Goal: Task Accomplishment & Management: Manage account settings

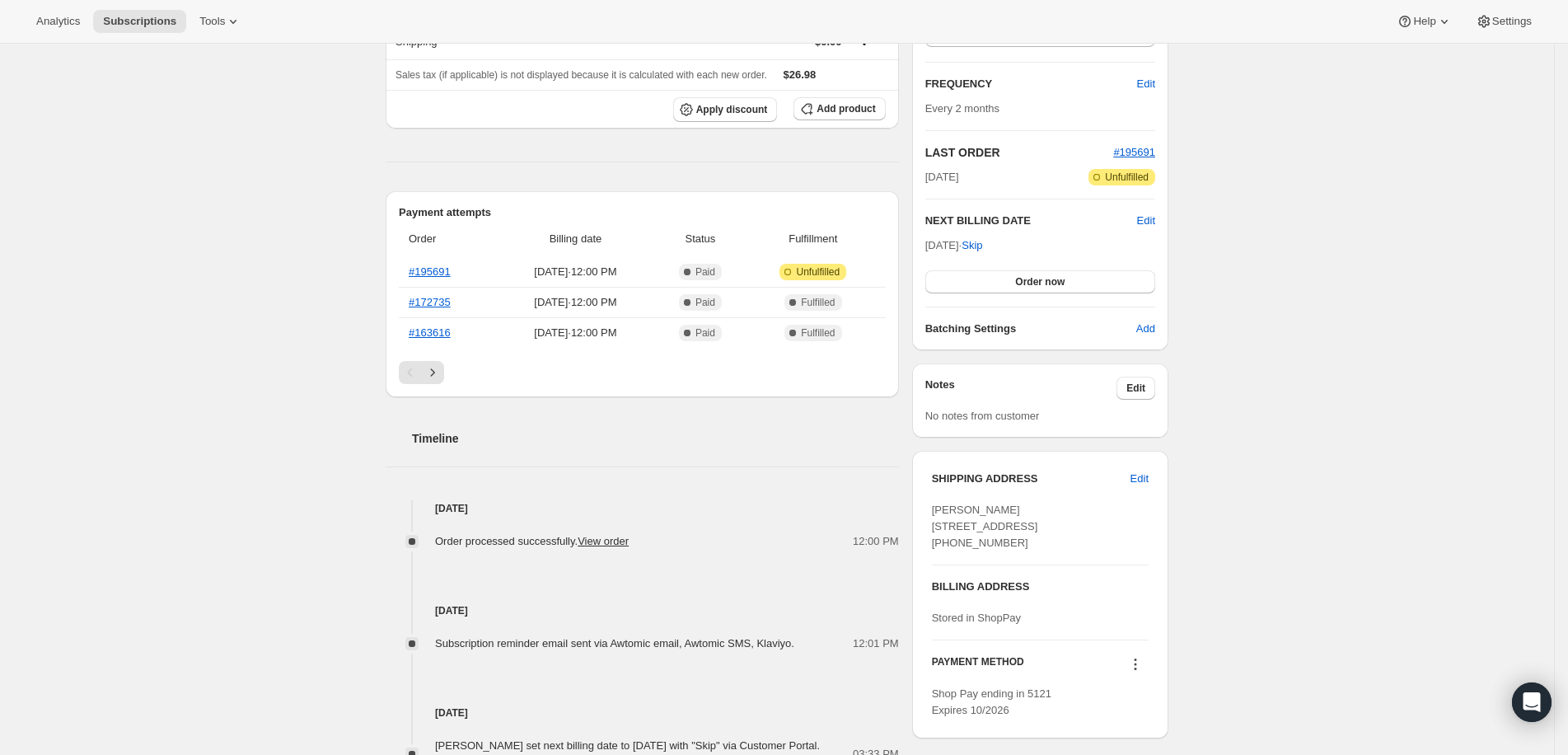
scroll to position [309, 0]
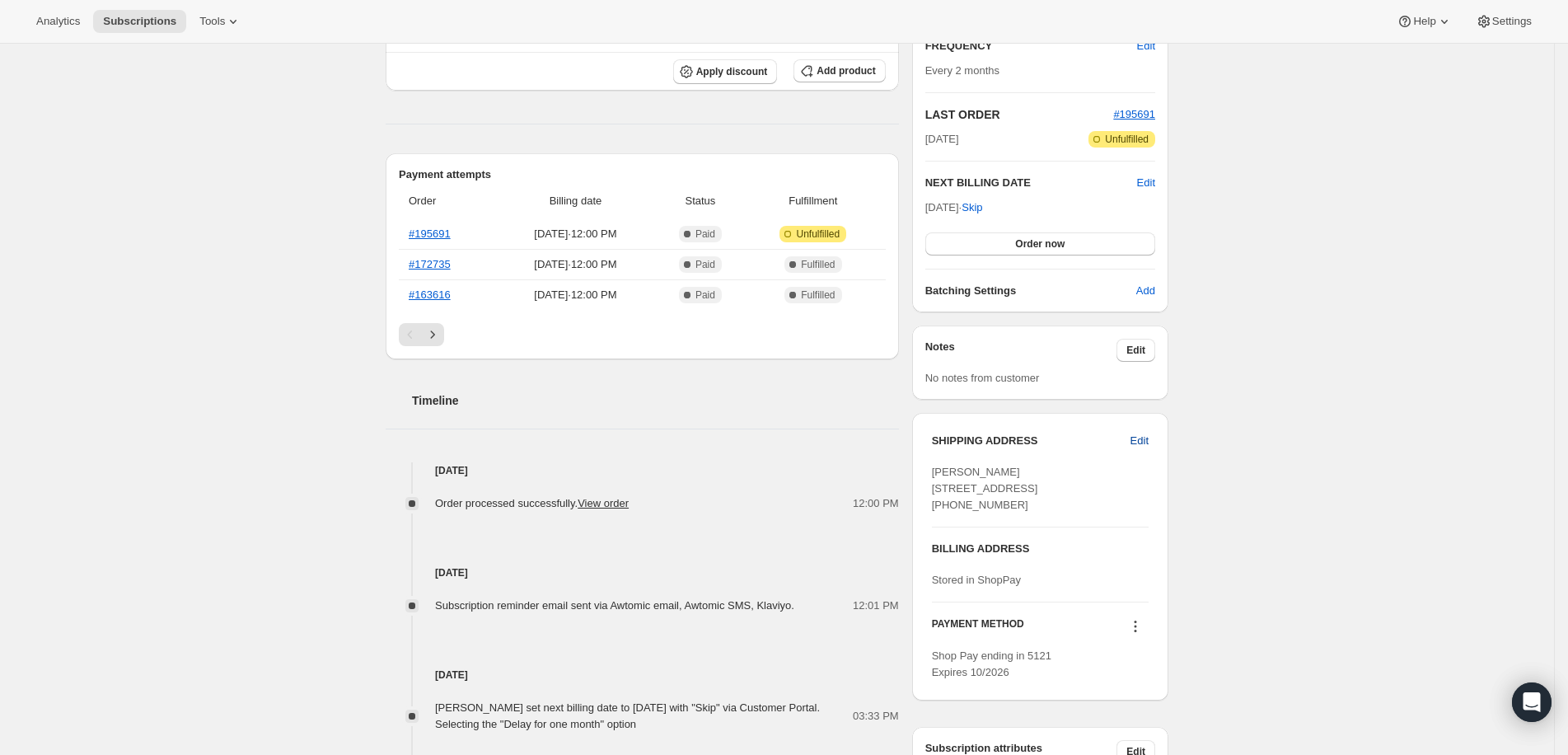
click at [1142, 441] on span "Edit" at bounding box center [1139, 440] width 18 height 17
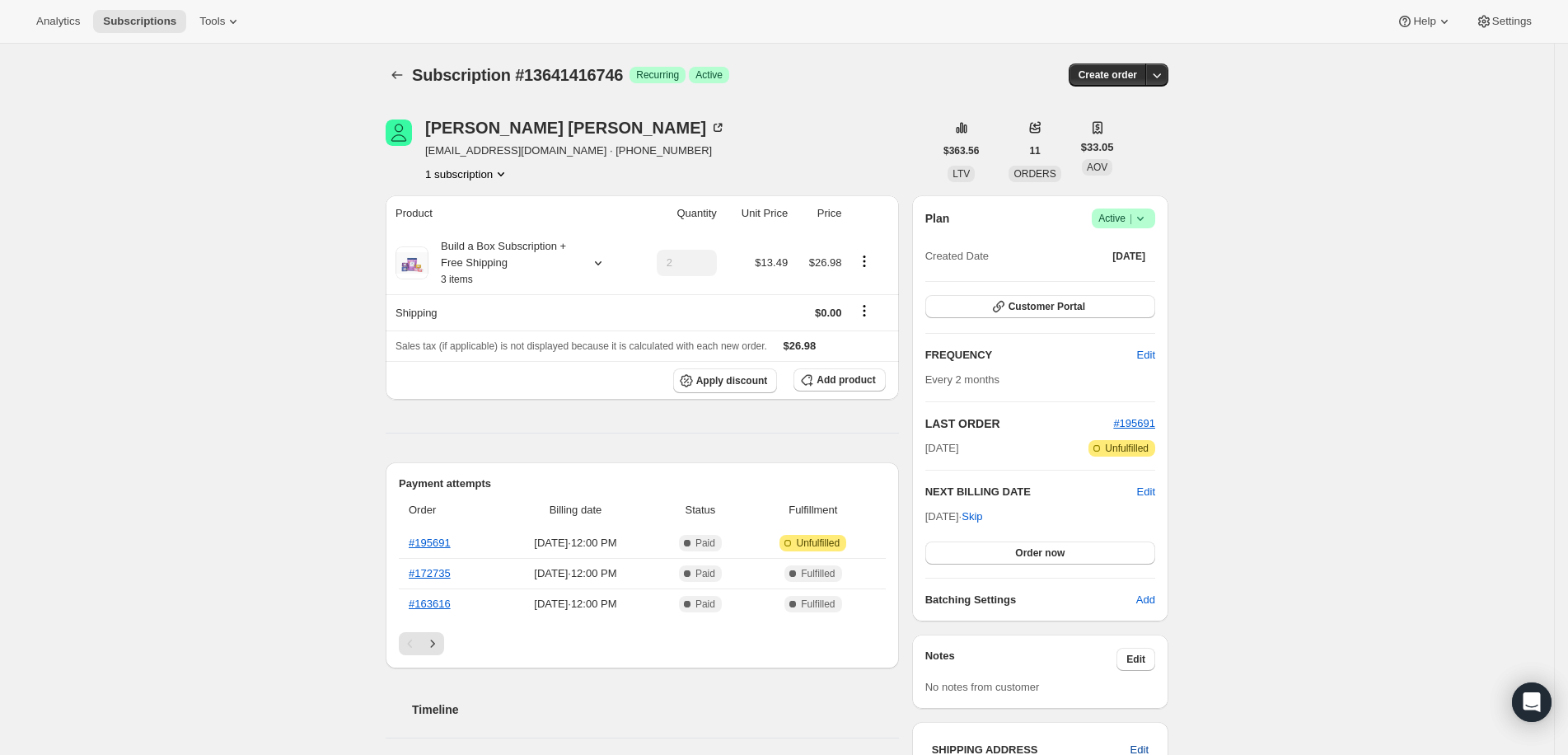
select select "CO"
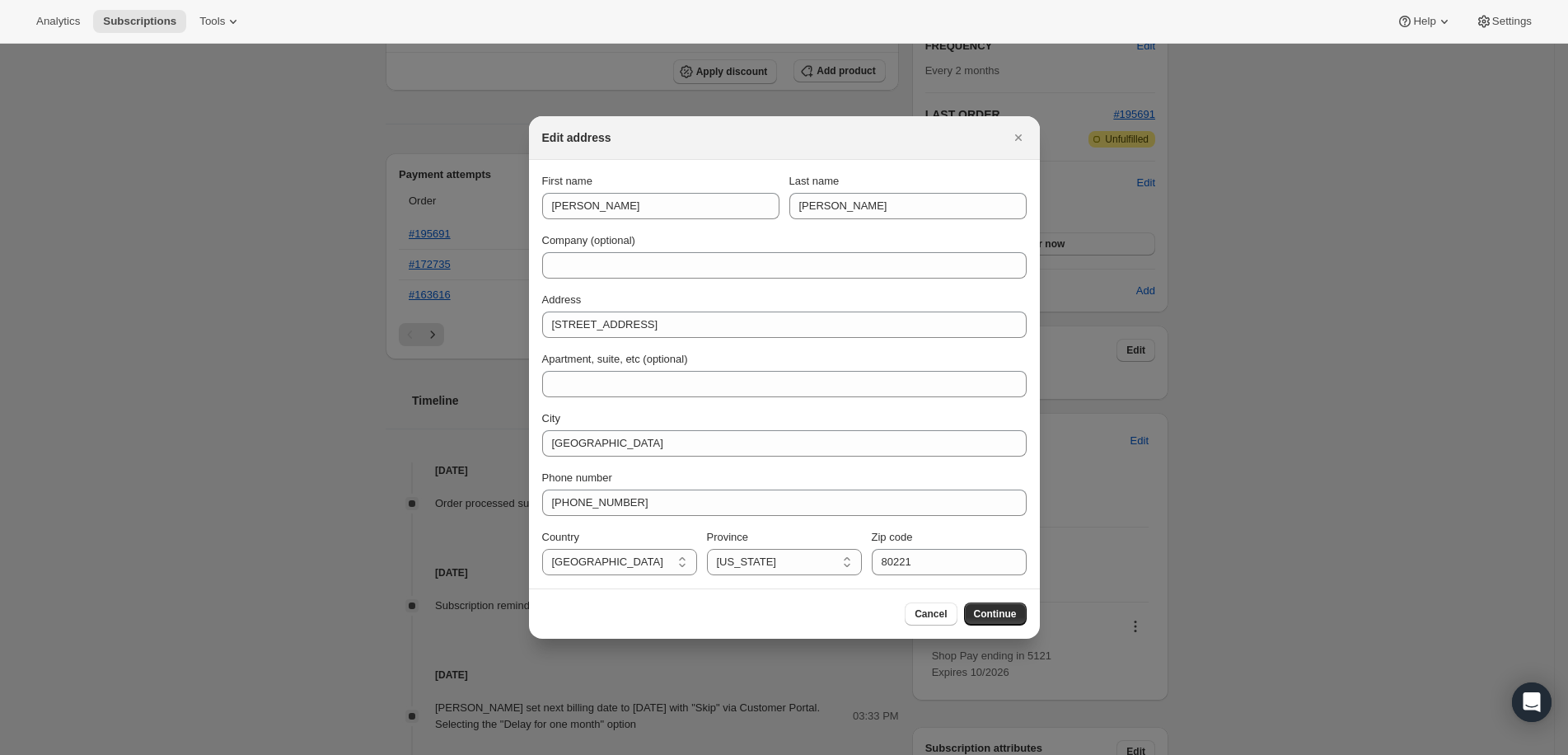
click at [1005, 133] on div "Edit address" at bounding box center [784, 137] width 485 height 17
click at [1020, 141] on icon "Close" at bounding box center [1018, 137] width 17 height 17
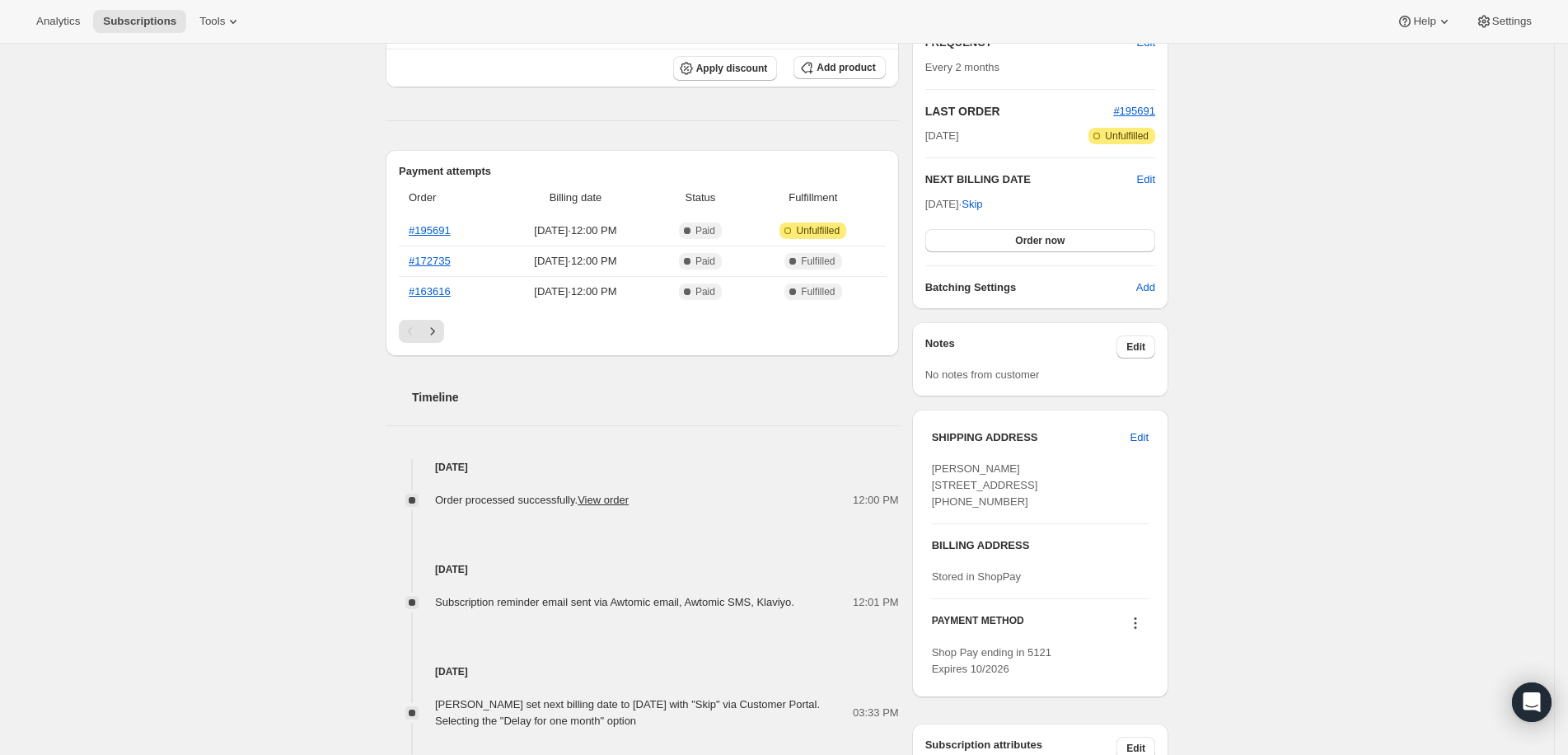
scroll to position [314, 0]
click at [1149, 436] on span "Edit" at bounding box center [1139, 435] width 18 height 17
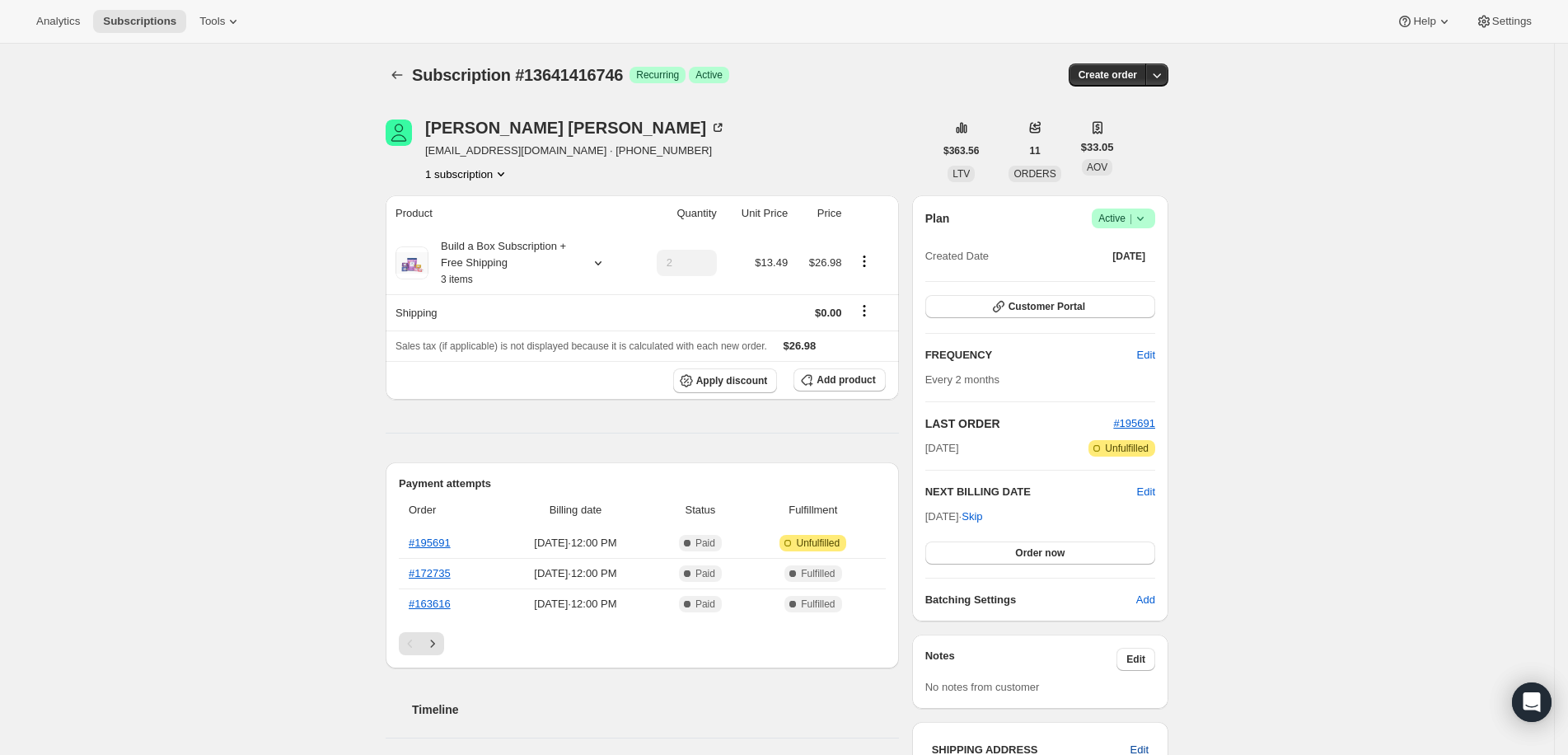
select select "CO"
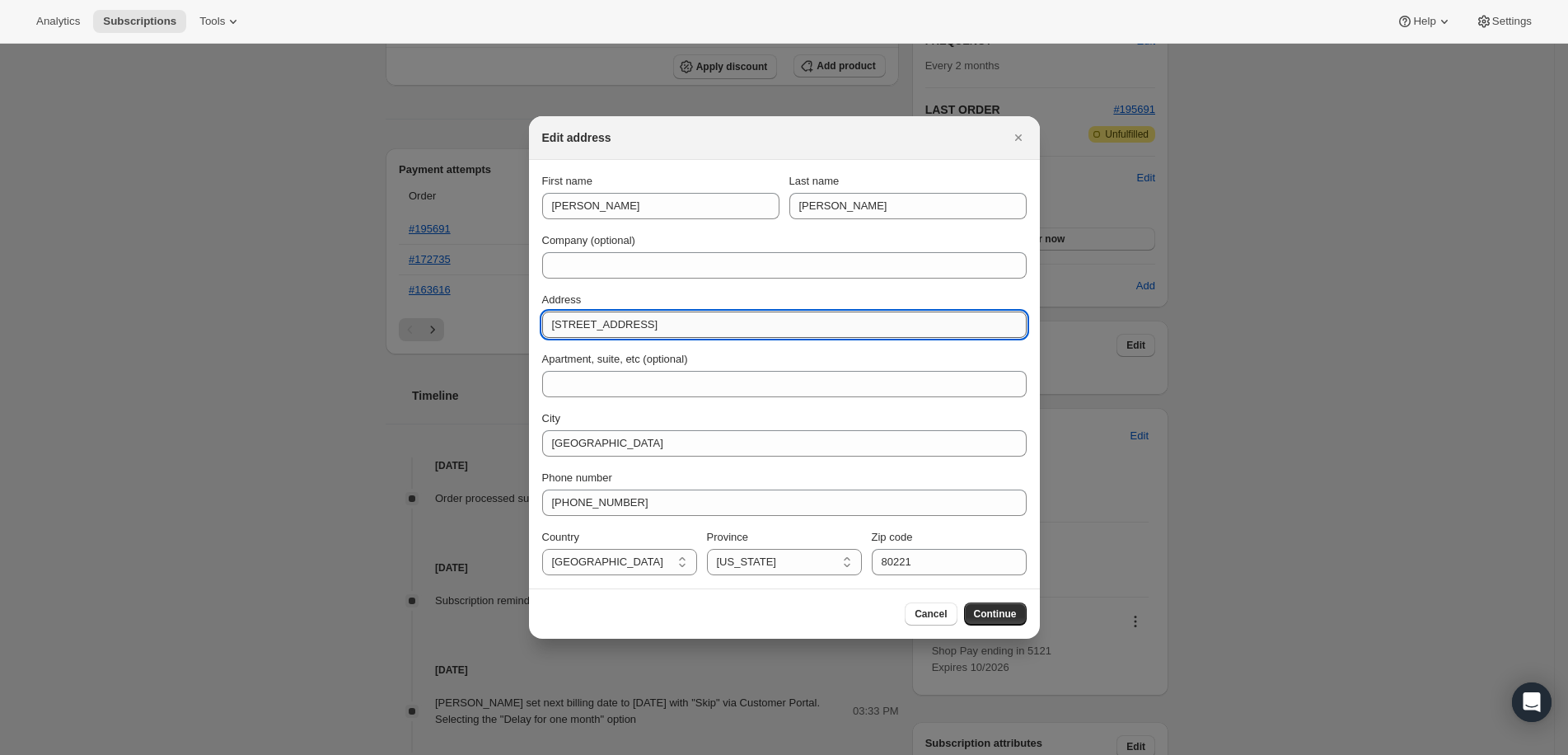
click at [644, 326] on input "[STREET_ADDRESS]" at bounding box center [784, 325] width 485 height 26
click at [768, 328] on input "[STREET_ADDRESS]" at bounding box center [784, 325] width 485 height 26
click at [768, 327] on input "[STREET_ADDRESS]" at bounding box center [784, 325] width 485 height 26
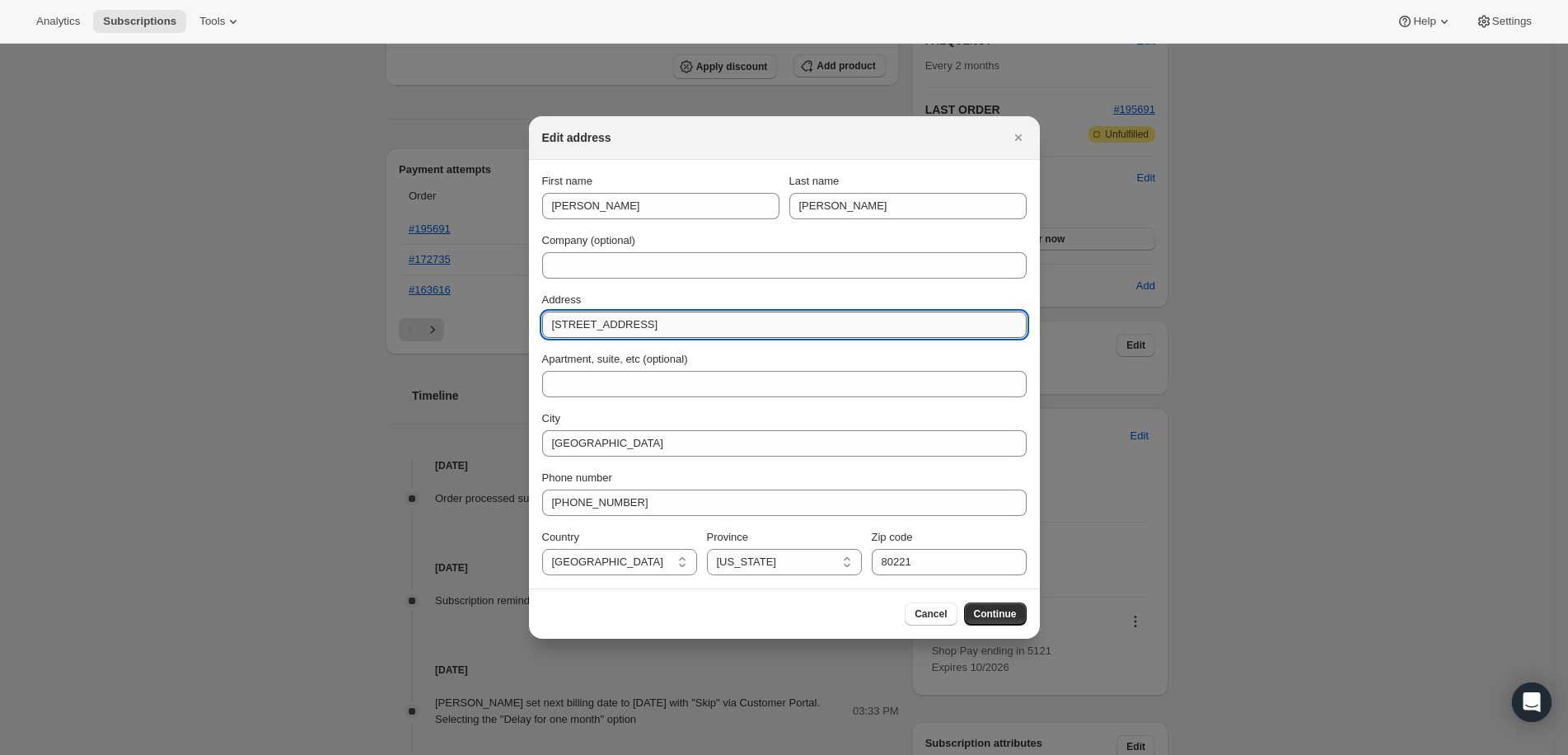
click at [768, 327] on input "[STREET_ADDRESS]" at bounding box center [784, 325] width 485 height 26
paste input "[STREET_ADDRESS]"
type input "[STREET_ADDRESS]"
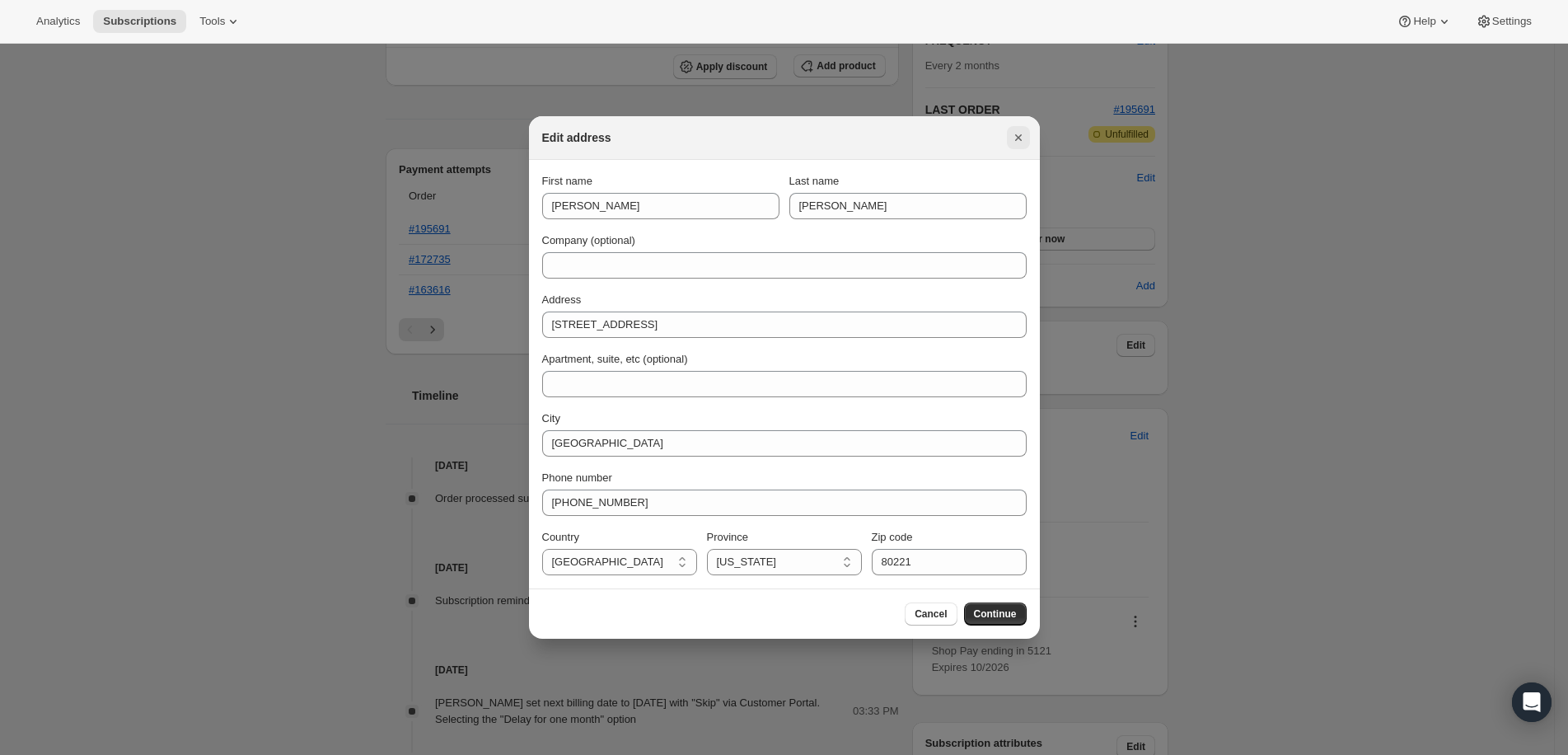
click at [1026, 145] on button "Close" at bounding box center [1017, 137] width 23 height 23
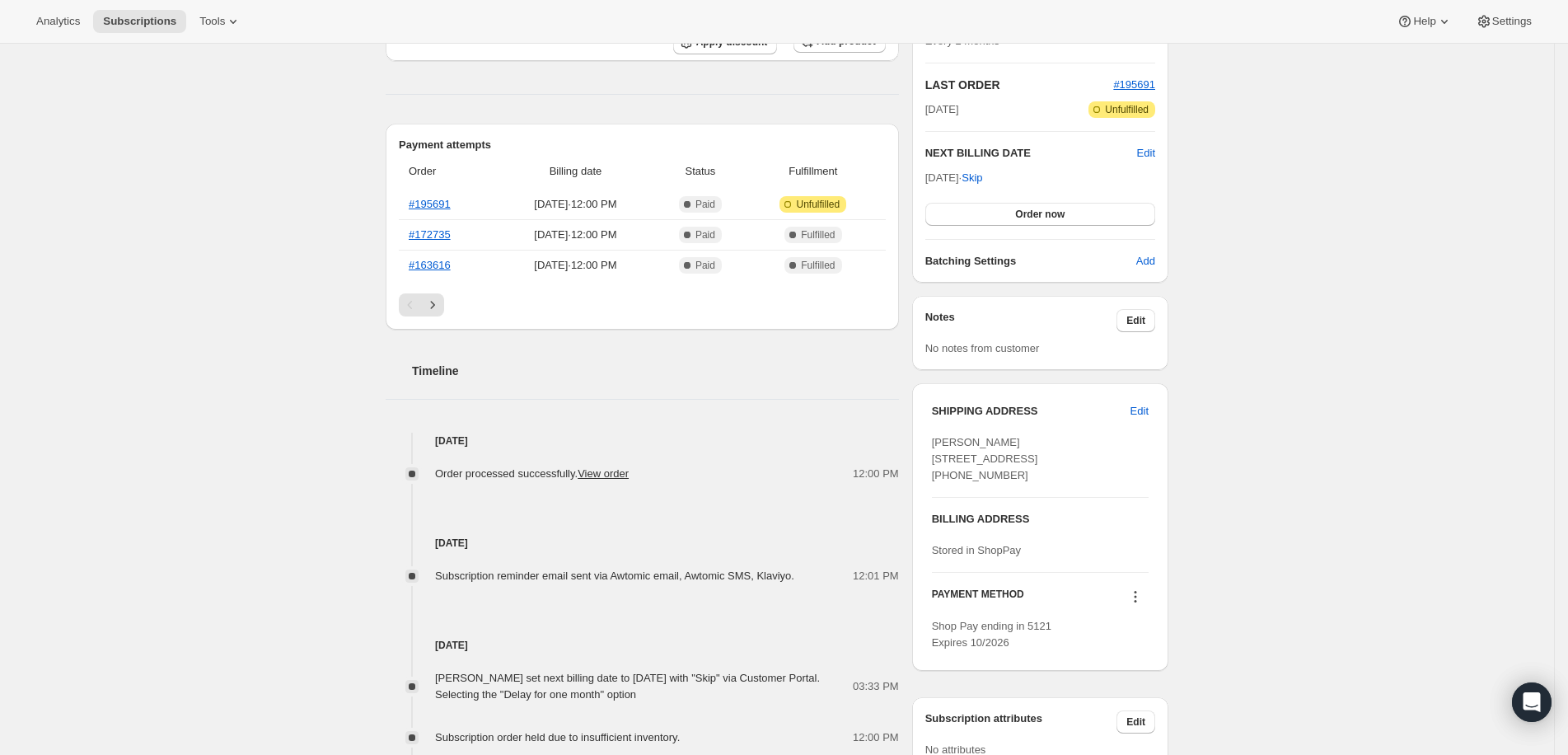
scroll to position [339, 0]
click at [1149, 412] on span "Edit" at bounding box center [1139, 411] width 18 height 17
select select "CO"
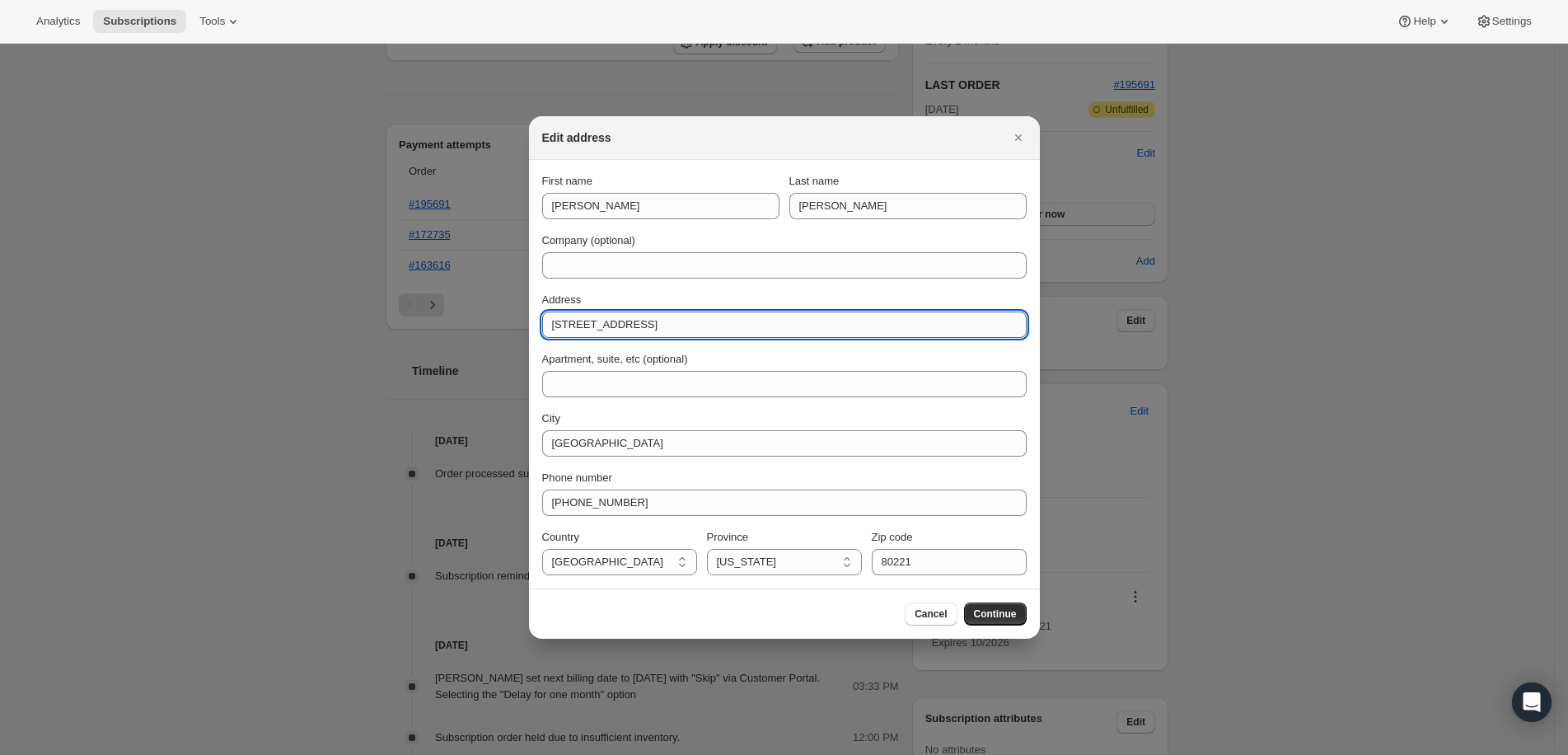
click at [624, 328] on input "[STREET_ADDRESS]" at bounding box center [784, 325] width 485 height 26
click at [1020, 139] on icon "Close" at bounding box center [1017, 137] width 7 height 7
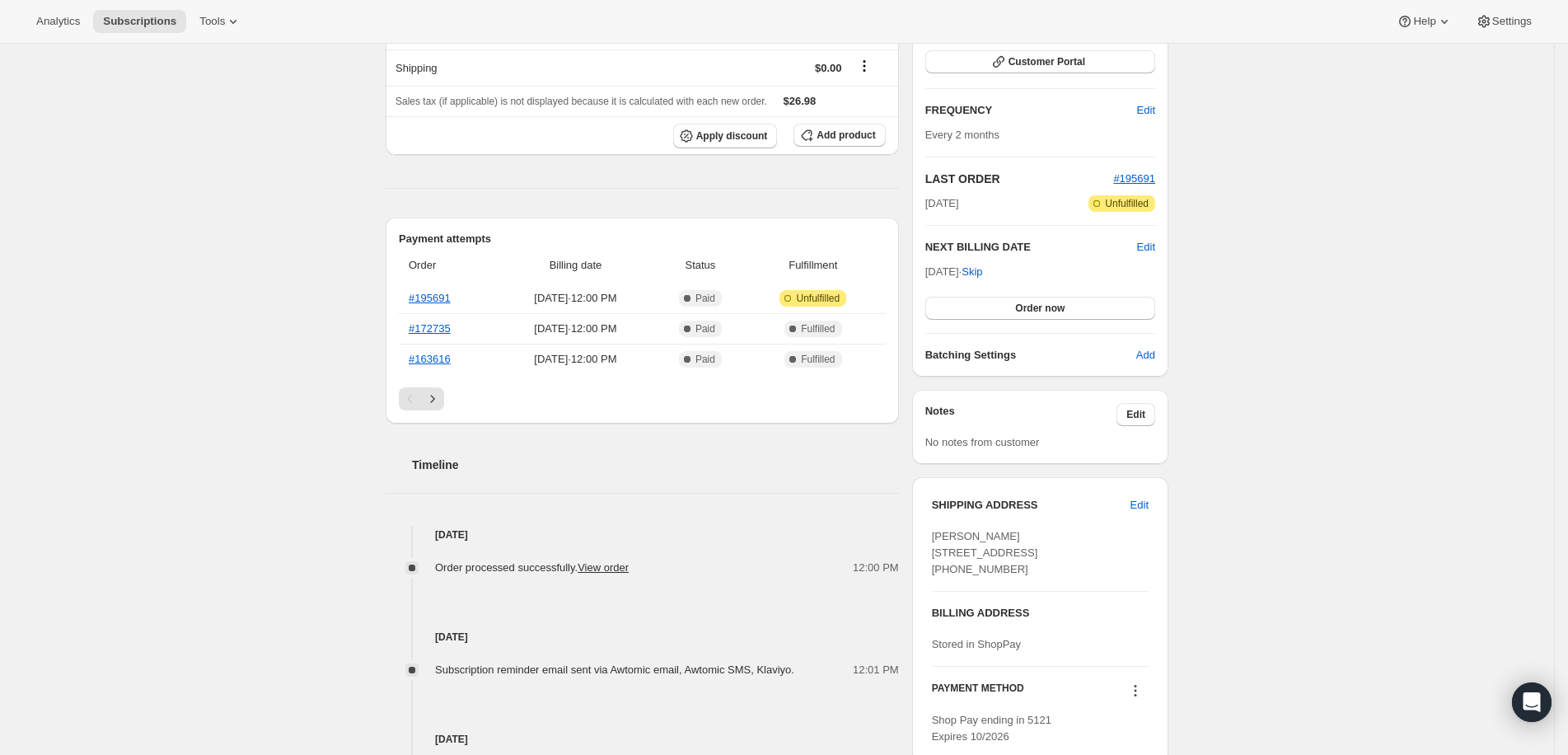
scroll to position [270, 0]
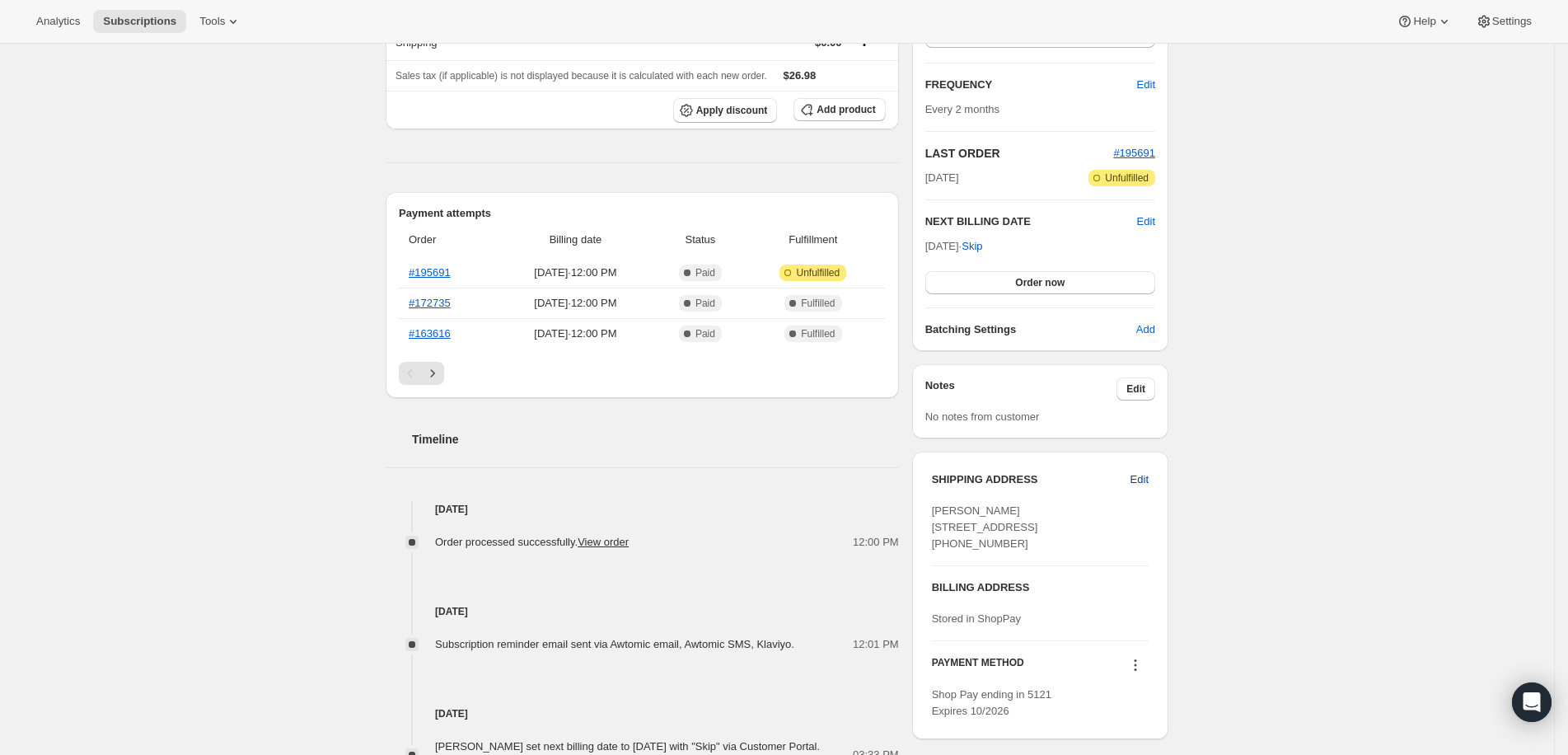
click at [1149, 475] on span "Edit" at bounding box center [1139, 479] width 18 height 17
select select "CO"
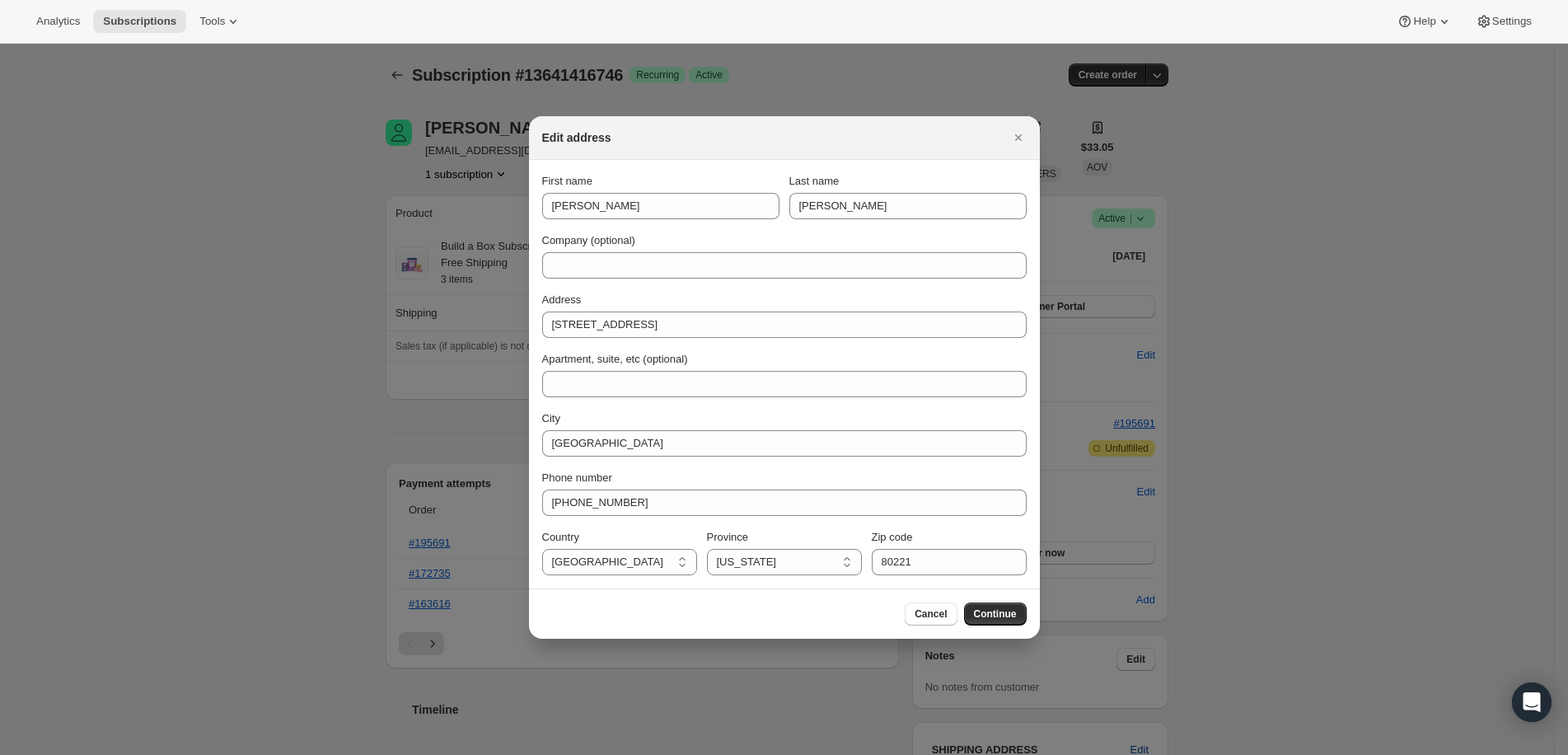
scroll to position [0, 0]
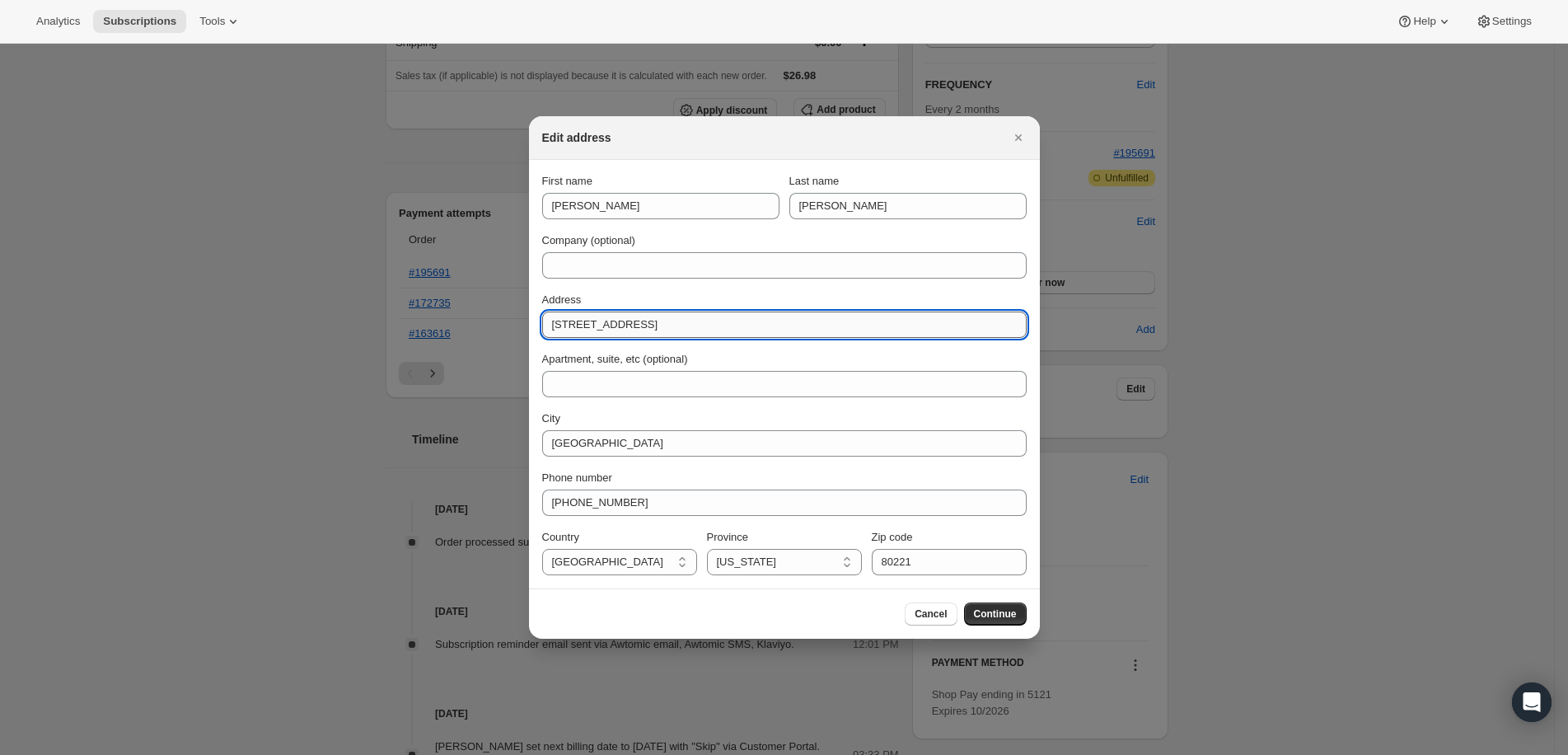
click at [623, 333] on input "[STREET_ADDRESS]" at bounding box center [784, 325] width 485 height 26
paste input "[STREET_ADDRESS]"
drag, startPoint x: 733, startPoint y: 325, endPoint x: 742, endPoint y: 323, distance: 9.2
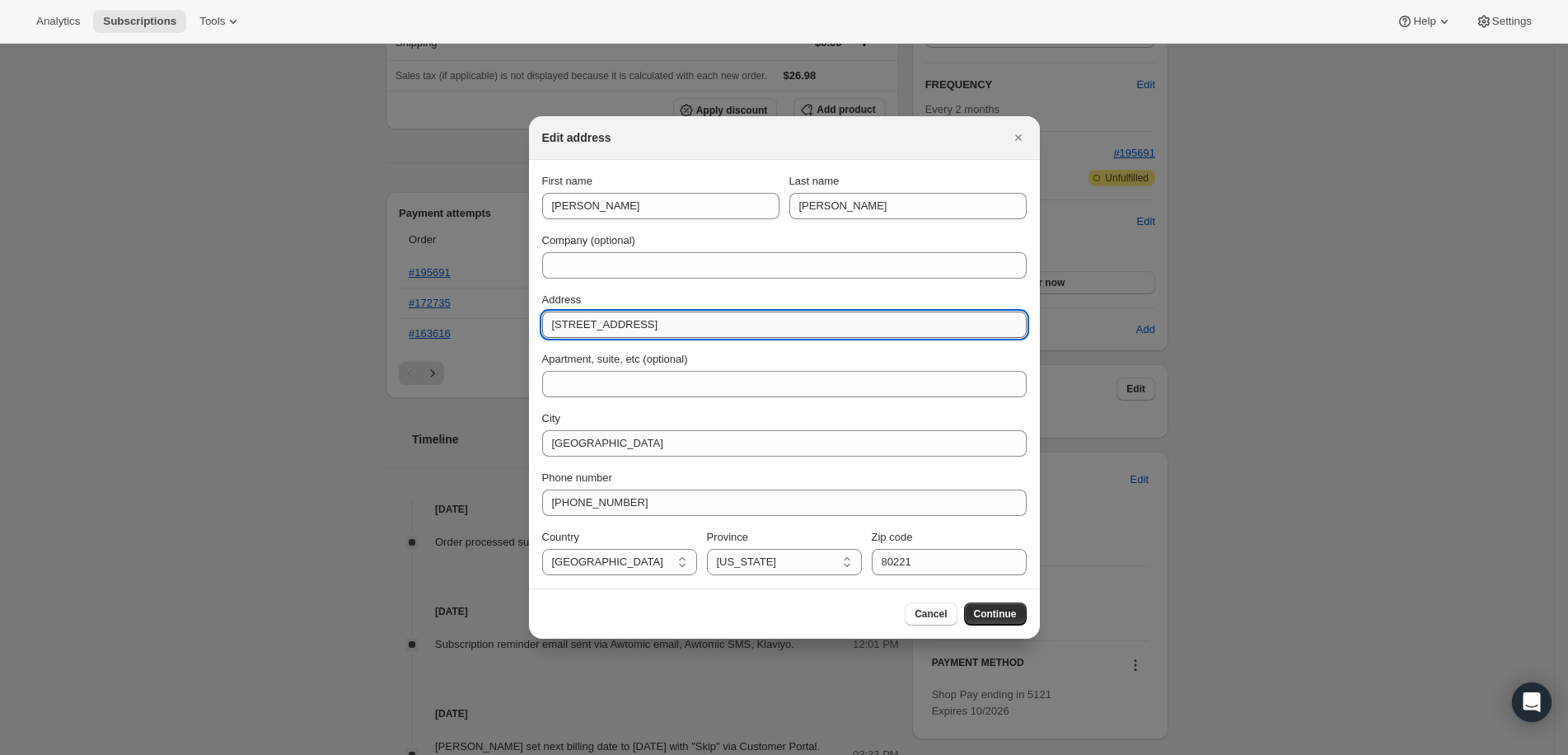
click at [742, 323] on input "[STREET_ADDRESS]" at bounding box center [784, 325] width 485 height 26
paste input "2669 W 68th St Denver, CO"
drag, startPoint x: 637, startPoint y: 323, endPoint x: 800, endPoint y: 339, distance: 163.8
click at [800, 339] on div "First name Loren Last name Faye Company (optional) Address 2669 W 68th St Denve…" at bounding box center [784, 375] width 485 height 402
type input "2669 W 68th St"
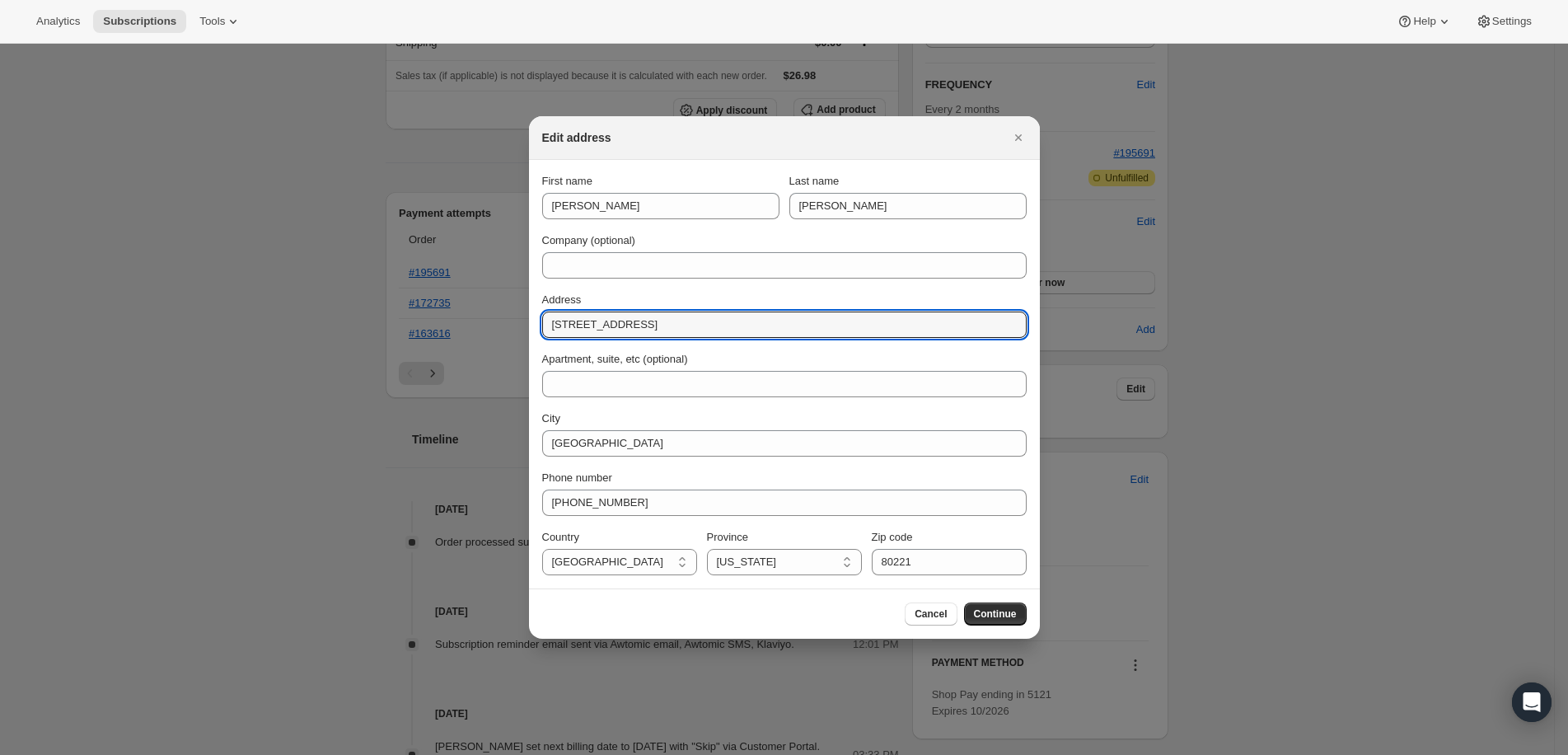
click at [984, 359] on div "Apartment, suite, etc (optional)" at bounding box center [784, 360] width 485 height 17
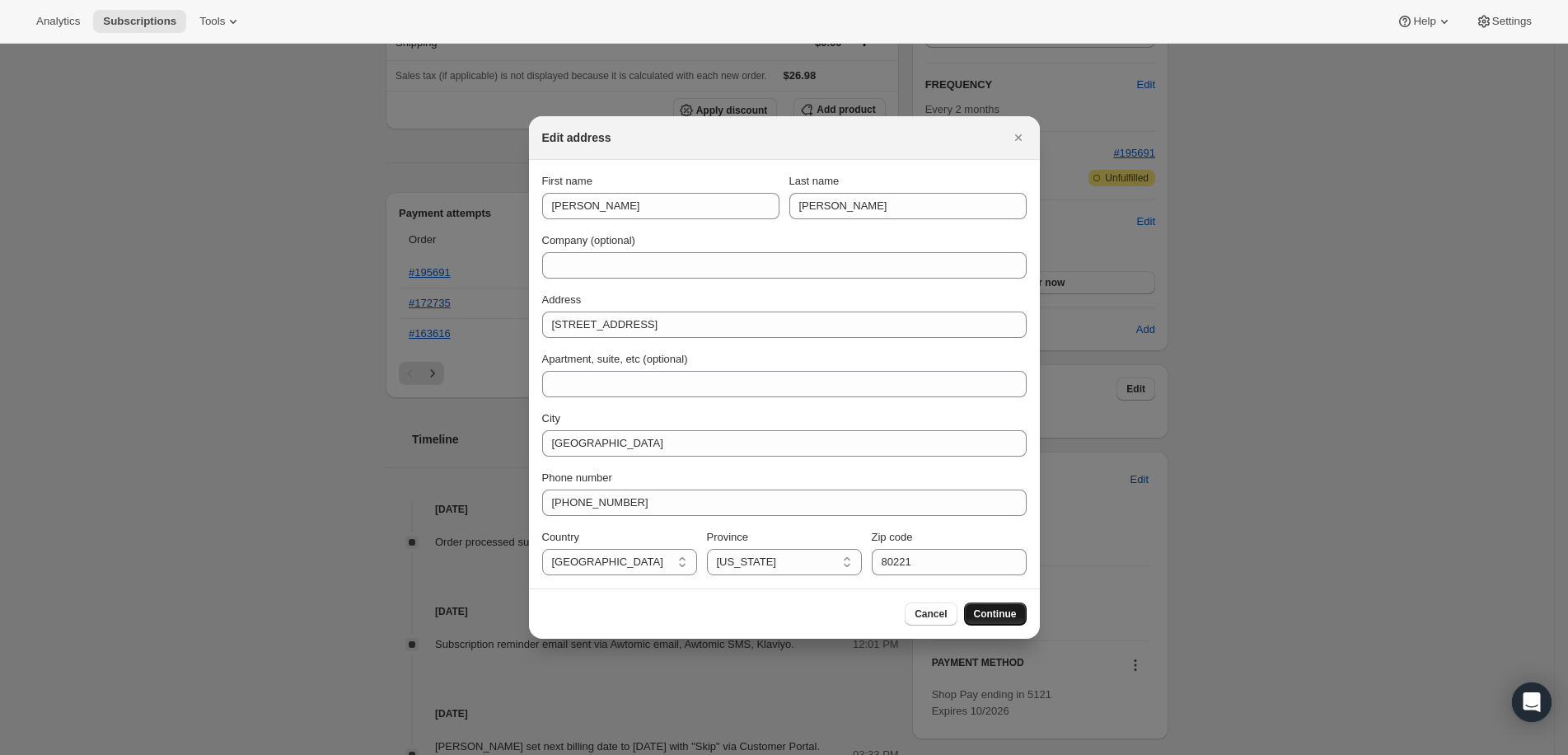
click at [996, 613] on span "Continue" at bounding box center [995, 614] width 43 height 13
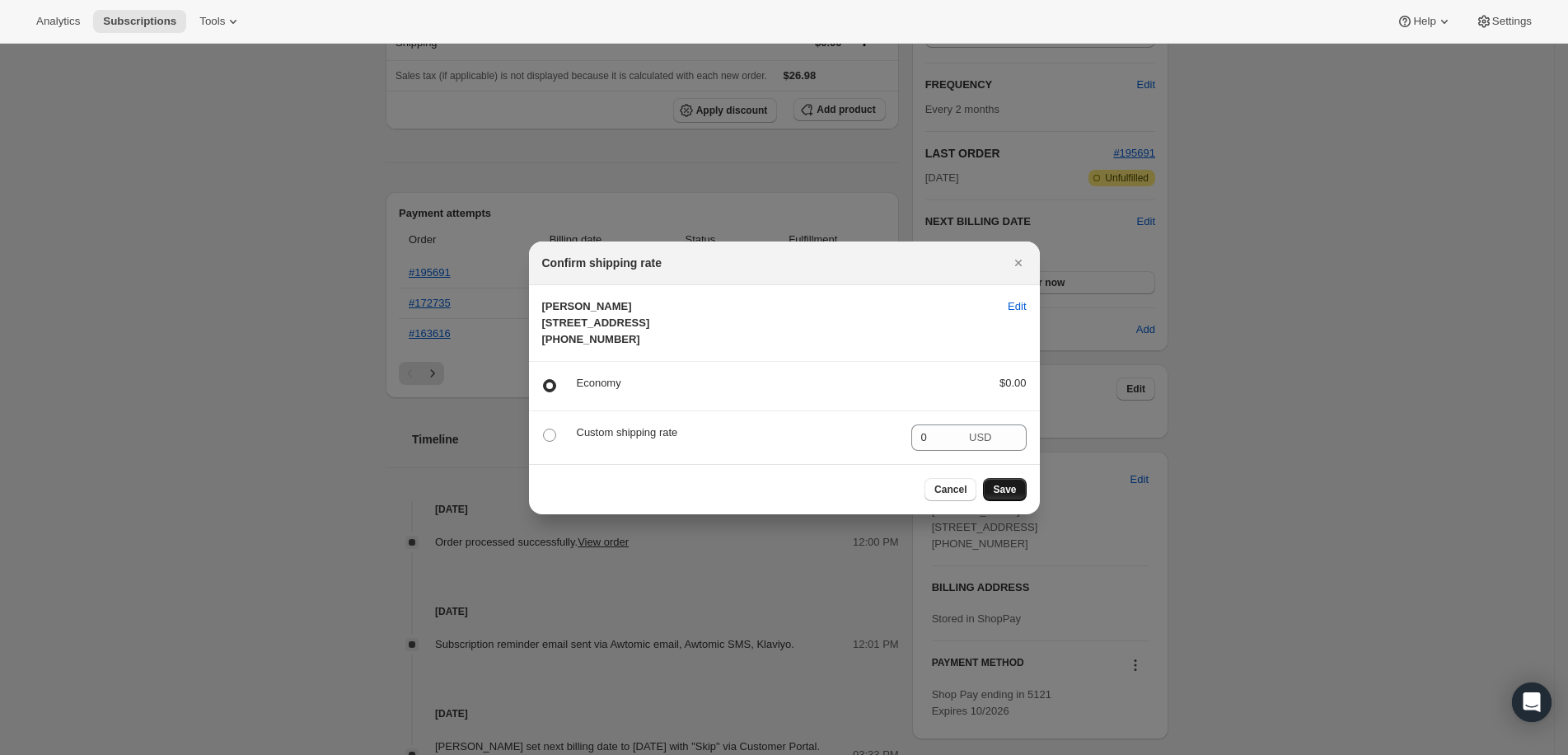
click at [1011, 496] on span "Save" at bounding box center [1004, 489] width 23 height 13
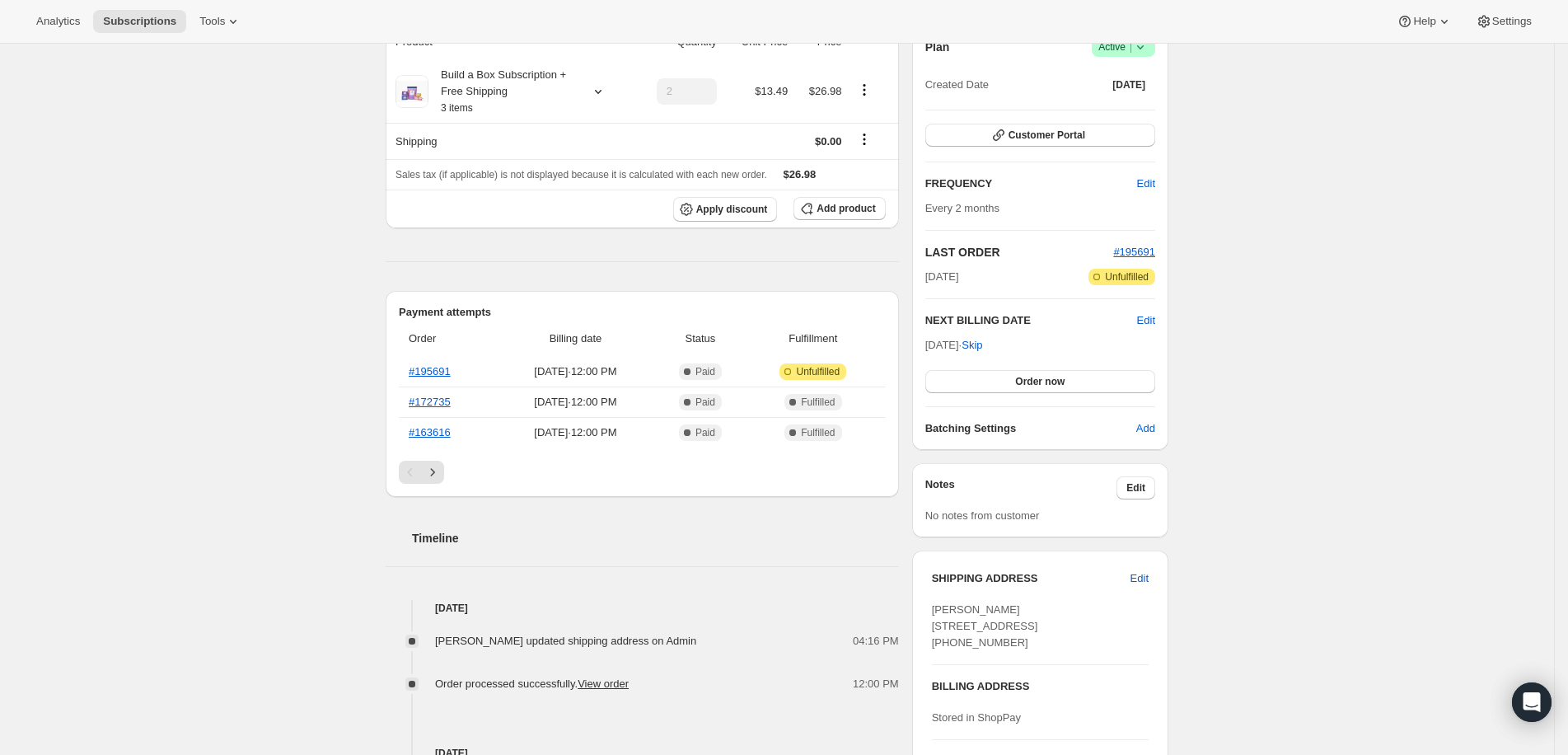
scroll to position [490, 0]
